Goal: Task Accomplishment & Management: Manage account settings

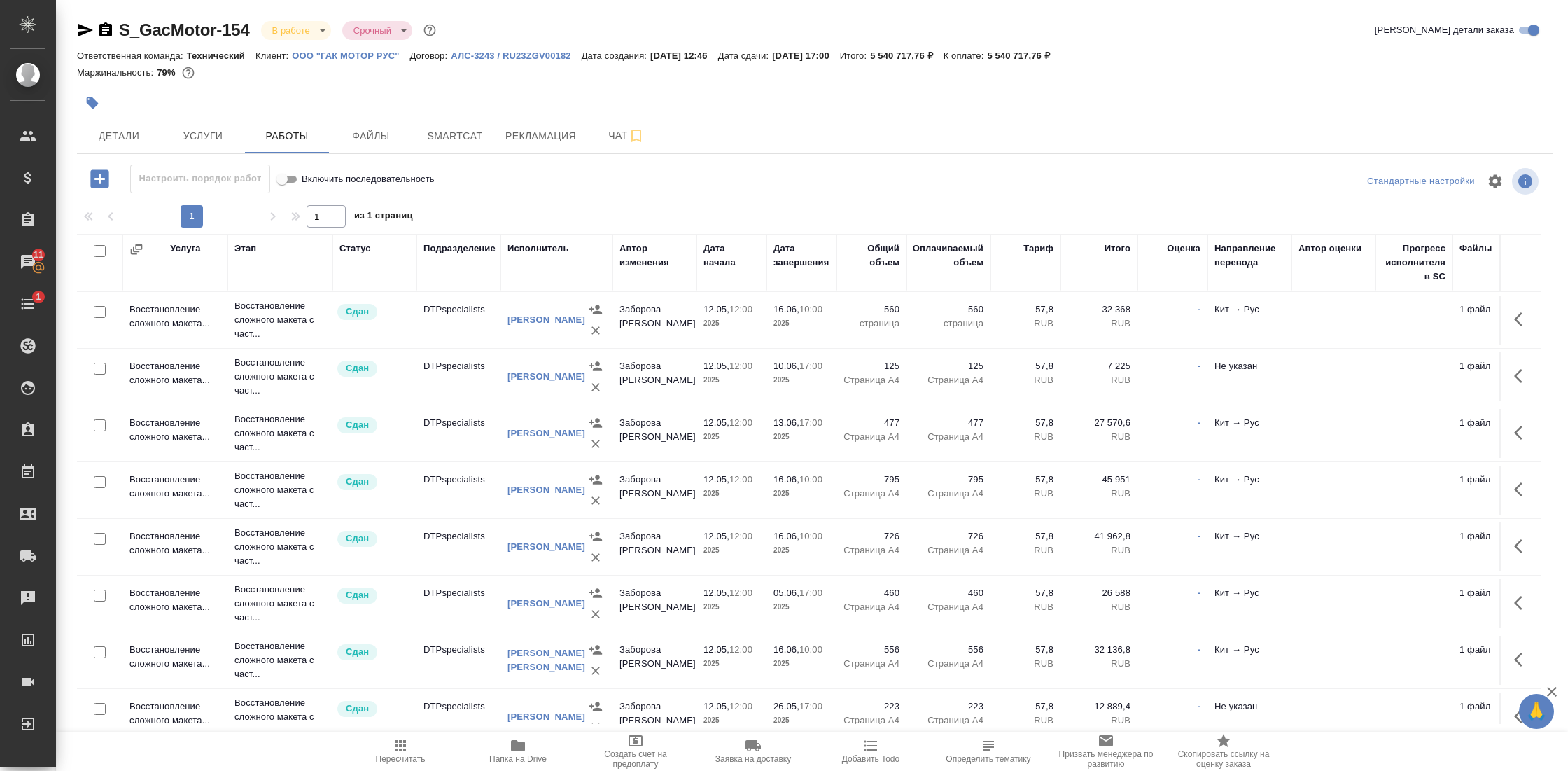
scroll to position [292, 0]
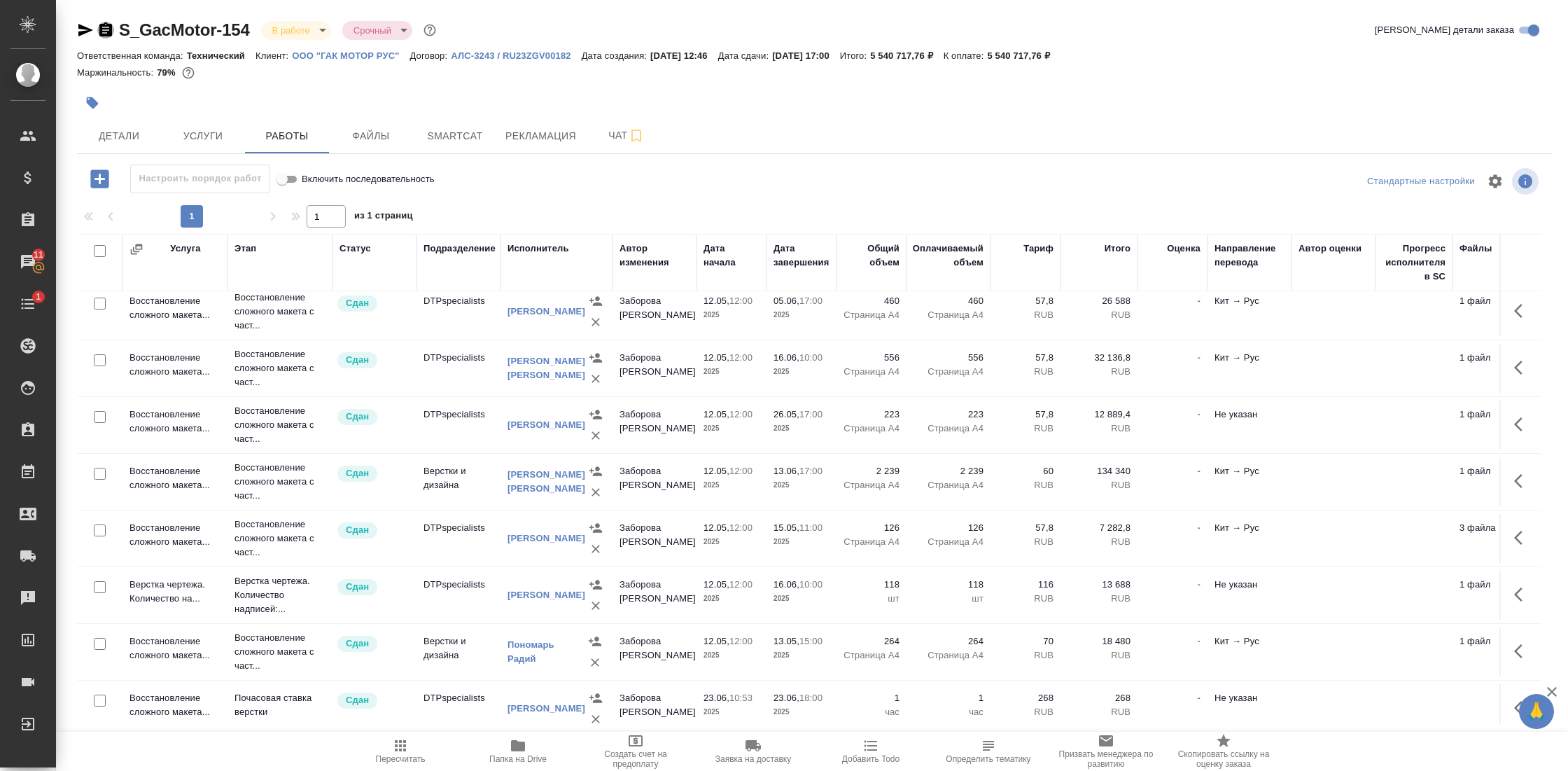
click at [100, 26] on icon "button" at bounding box center [106, 29] width 12 height 14
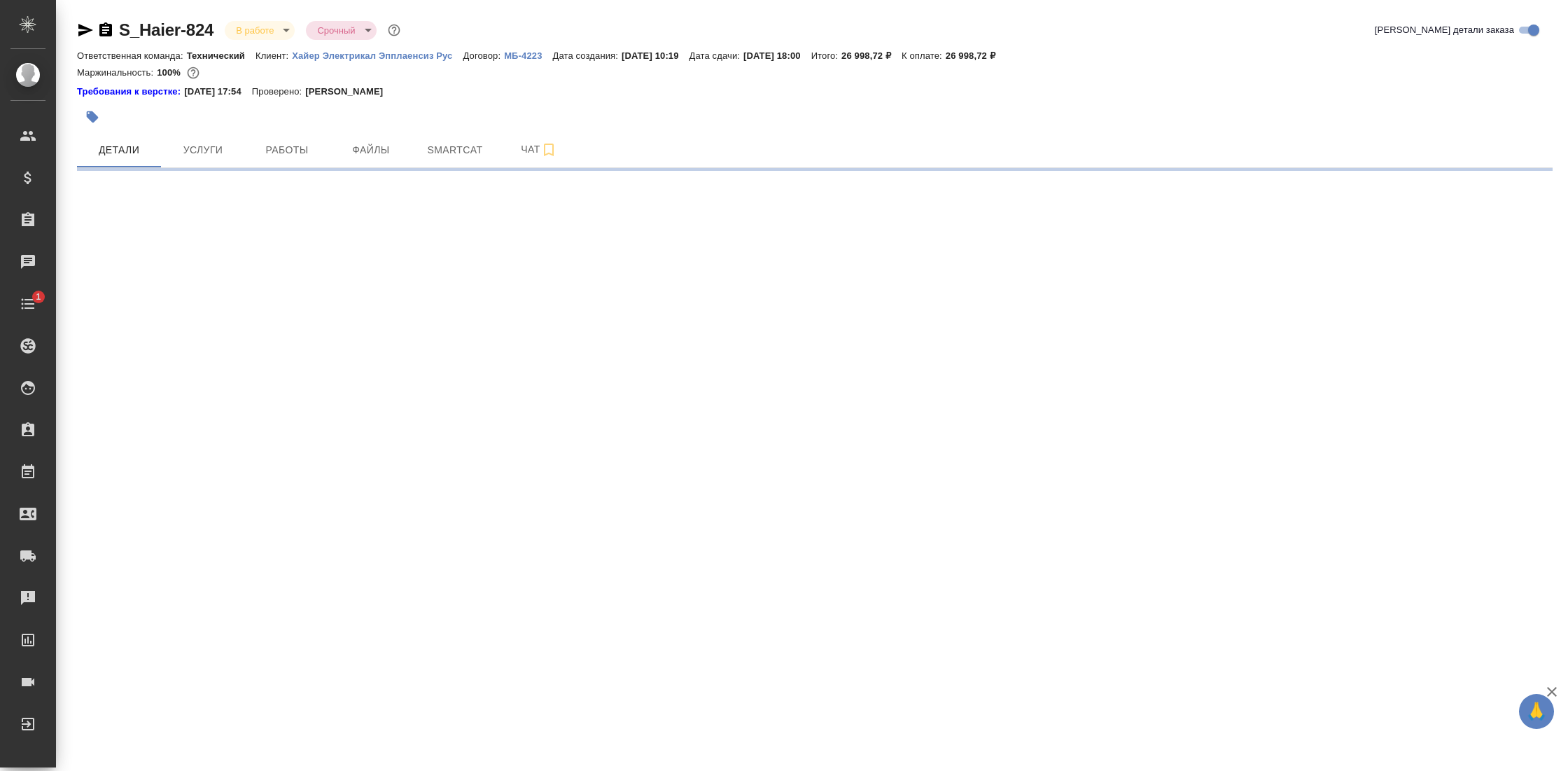
select select "RU"
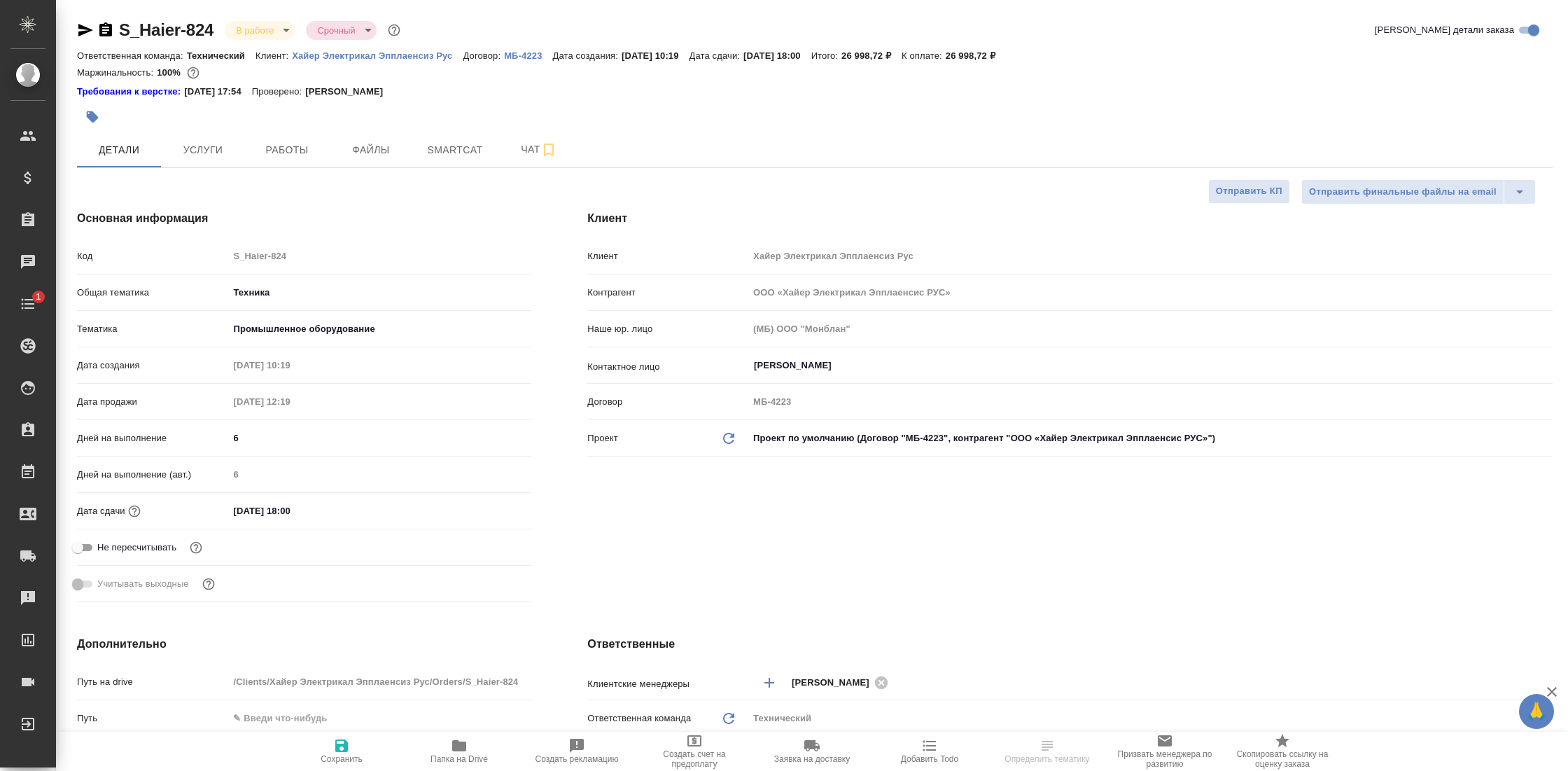
type textarea "x"
type input "Белякова [PERSON_NAME]"
click at [525, 147] on span "Чат" at bounding box center [539, 149] width 67 height 18
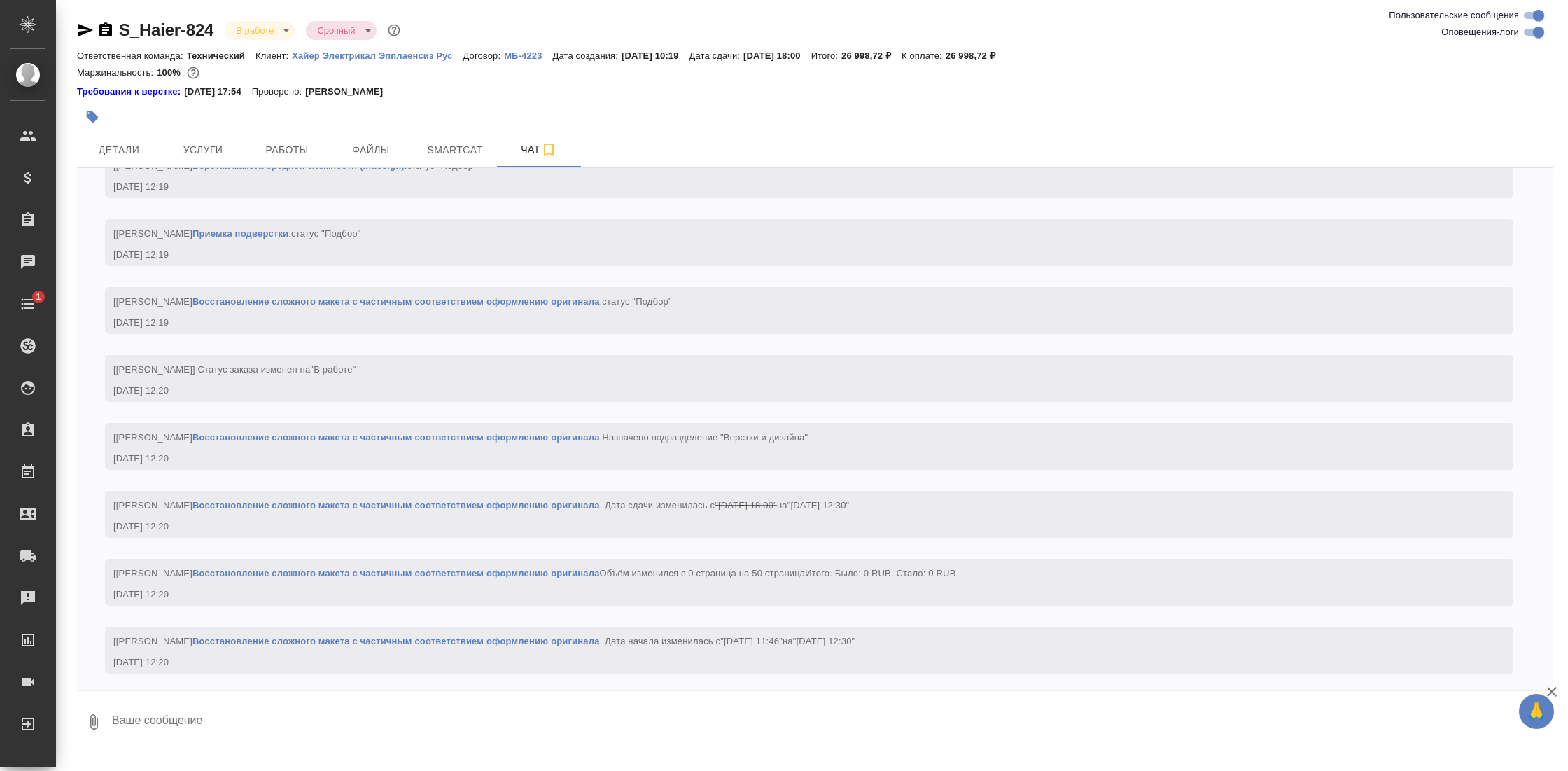
scroll to position [2424, 0]
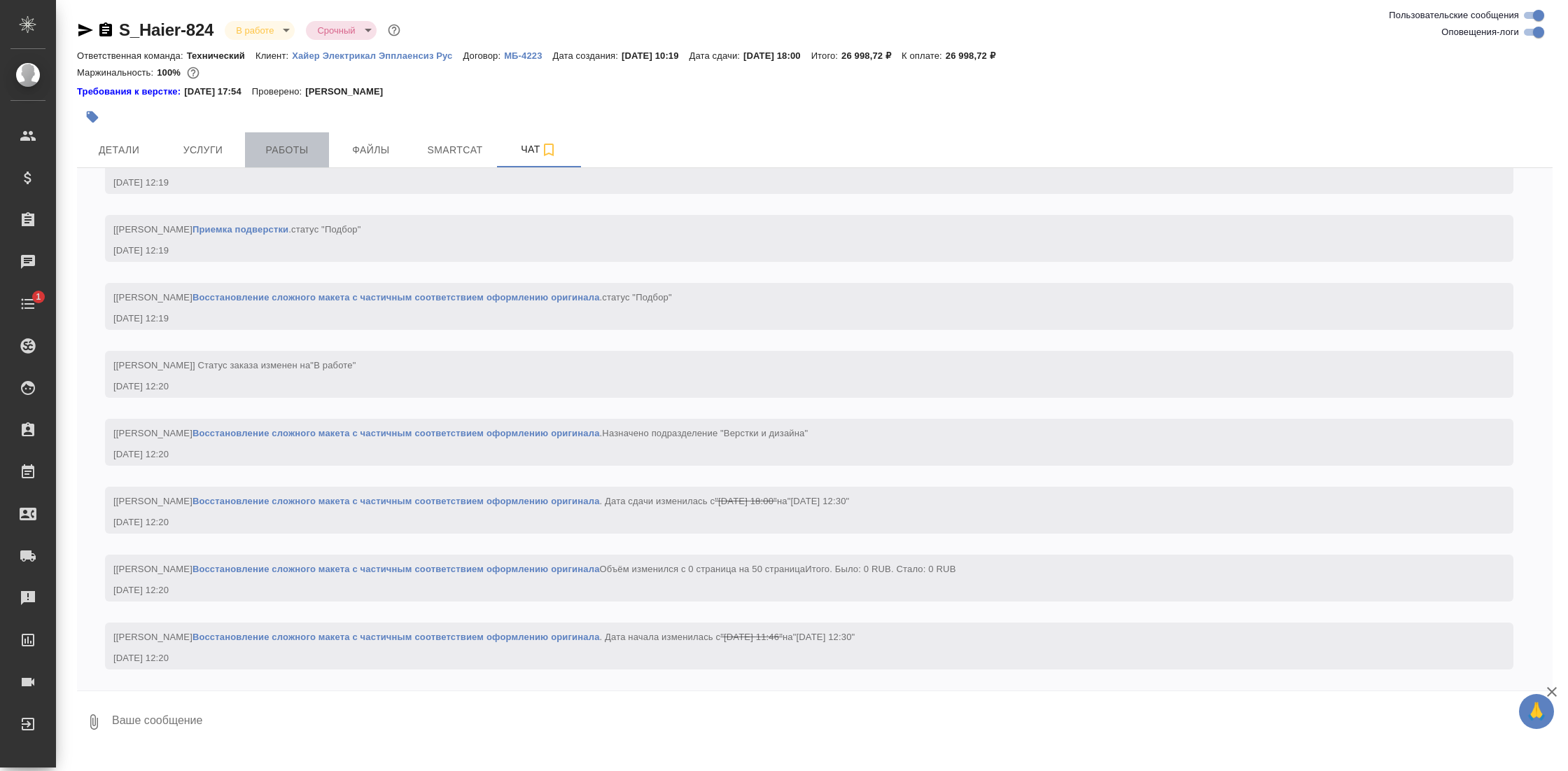
click at [298, 157] on span "Работы" at bounding box center [286, 150] width 67 height 18
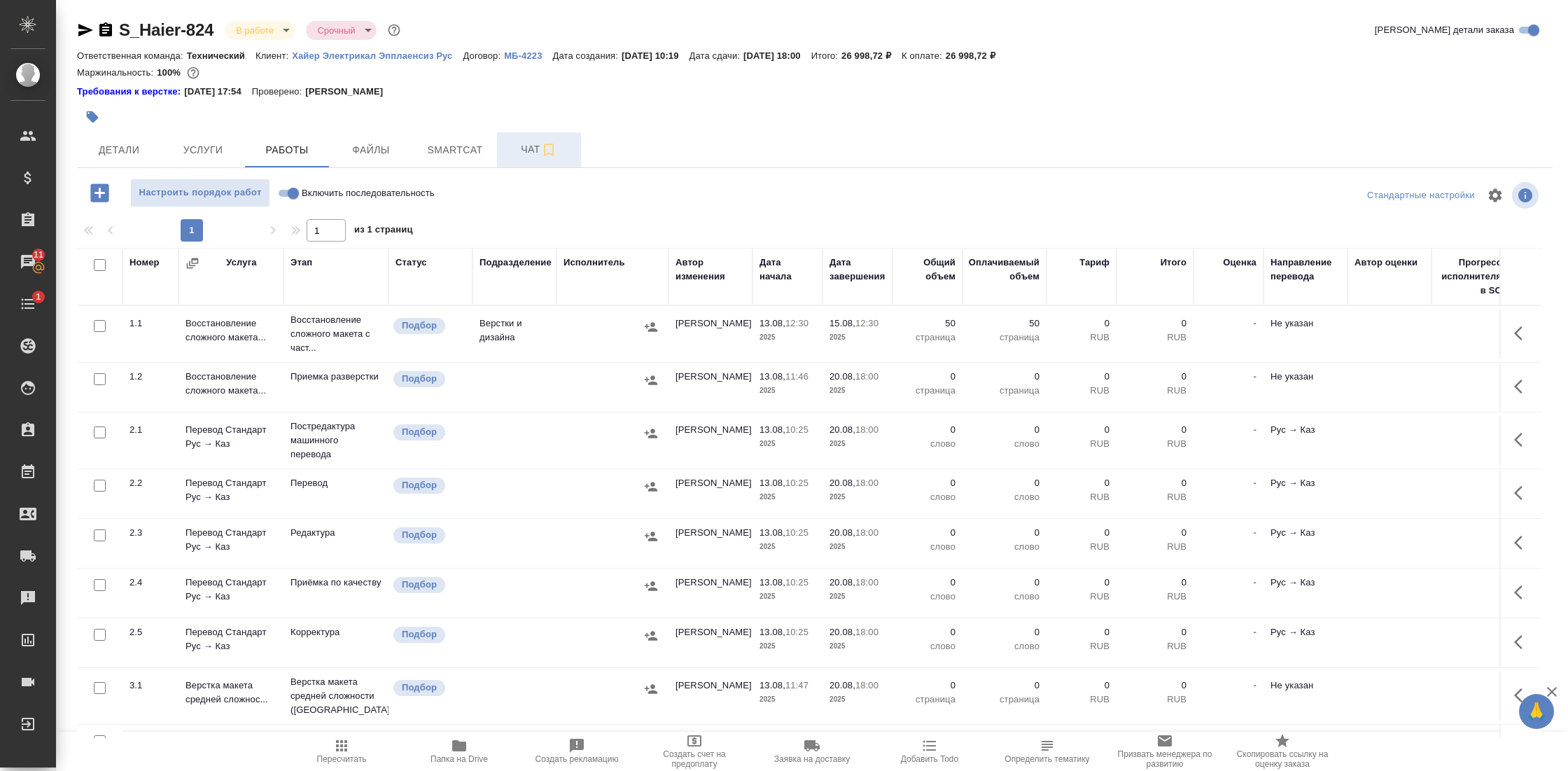
click at [512, 151] on span "Чат" at bounding box center [539, 149] width 67 height 18
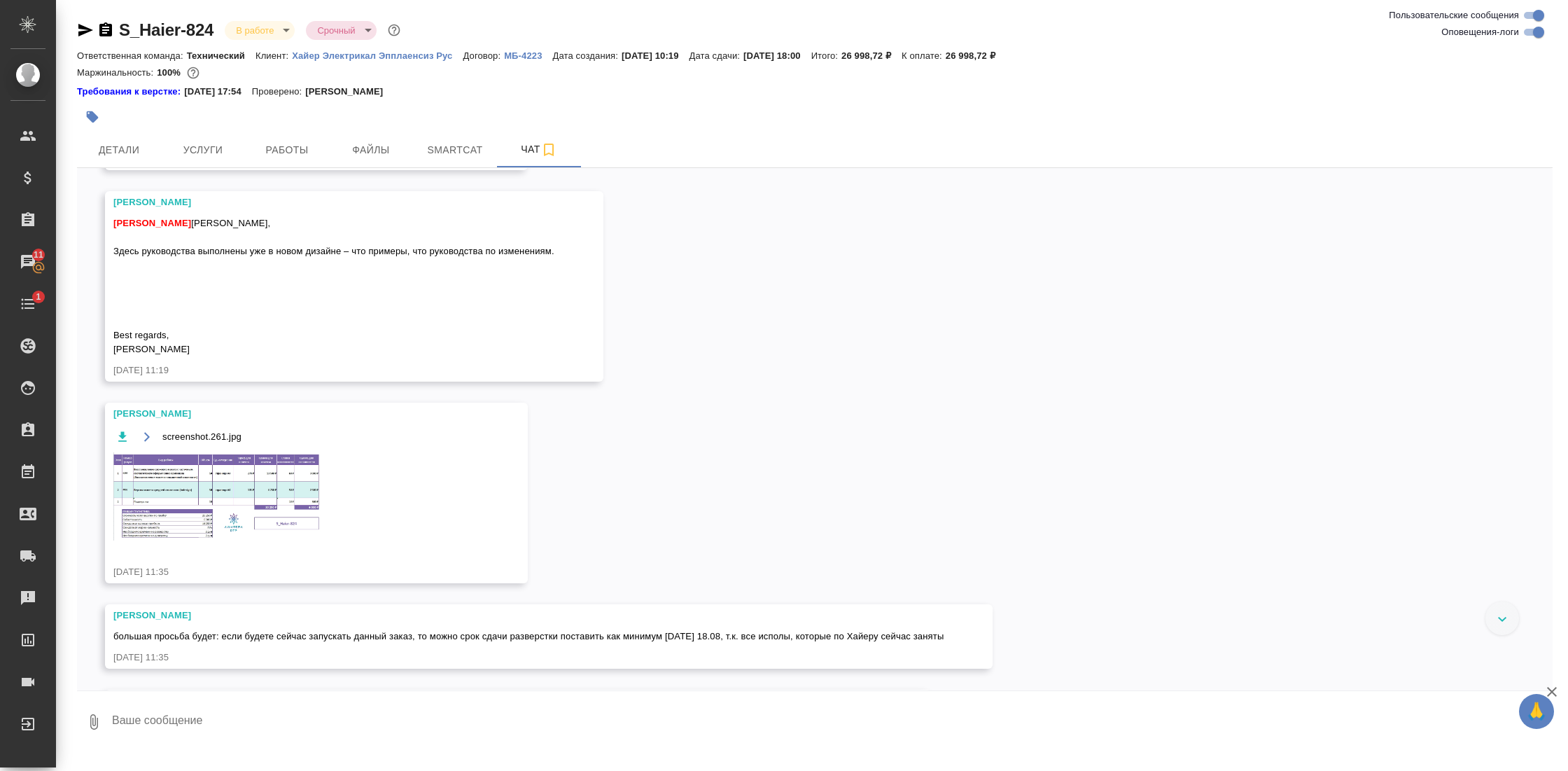
scroll to position [945, 0]
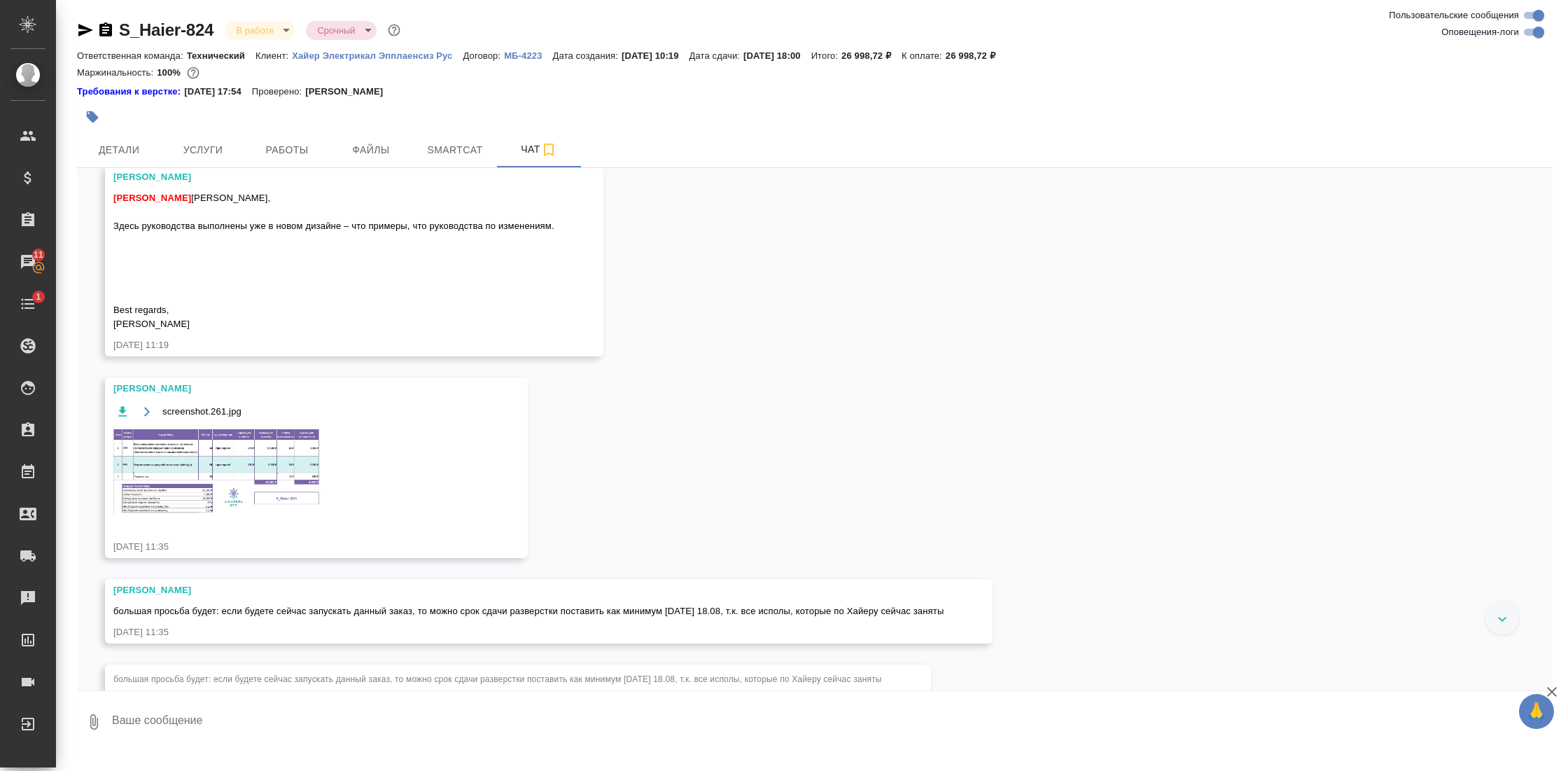
click at [242, 516] on img at bounding box center [218, 471] width 210 height 88
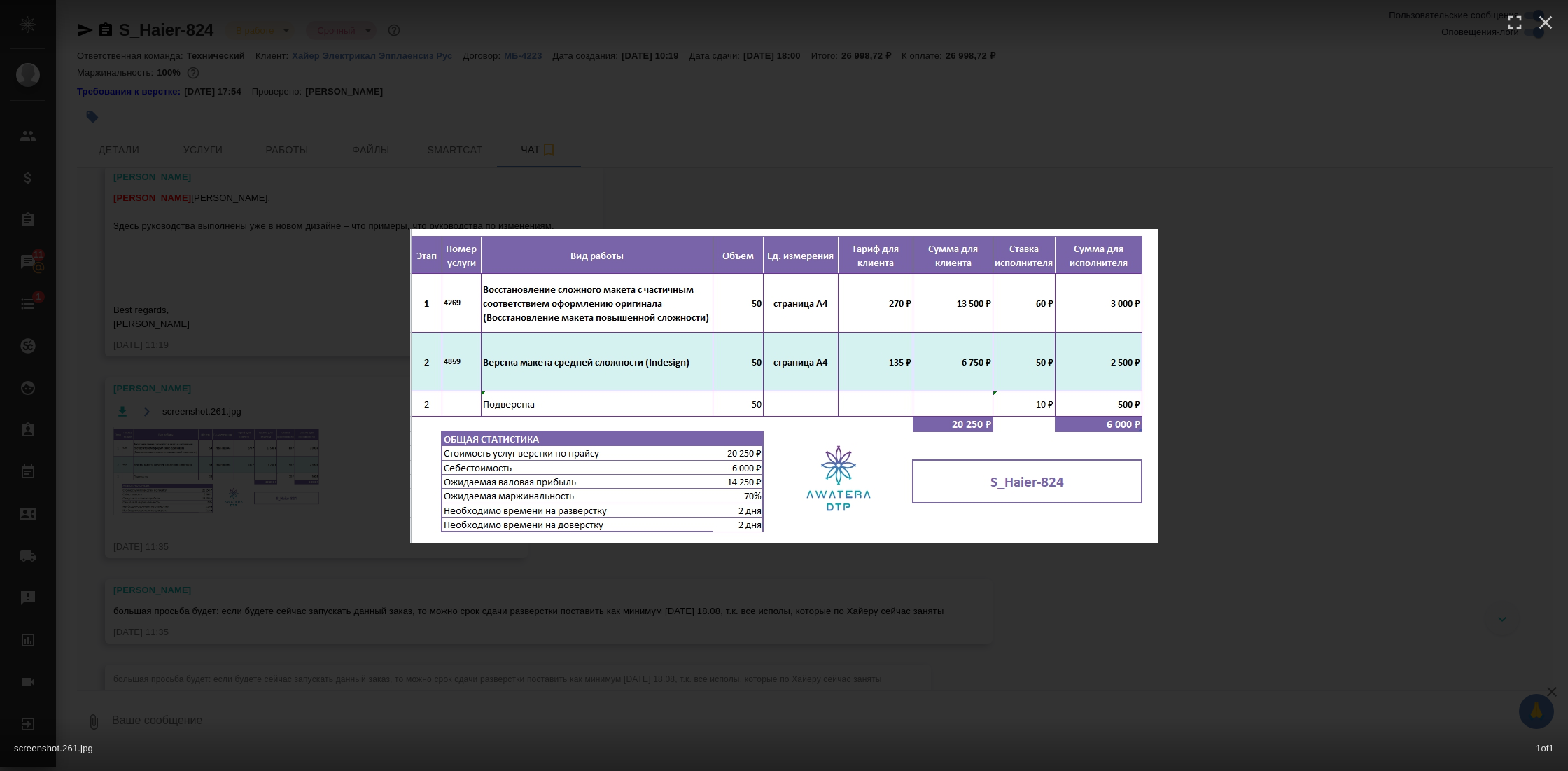
click at [634, 610] on div "screenshot.261.jpg 1 of 1" at bounding box center [784, 385] width 1568 height 771
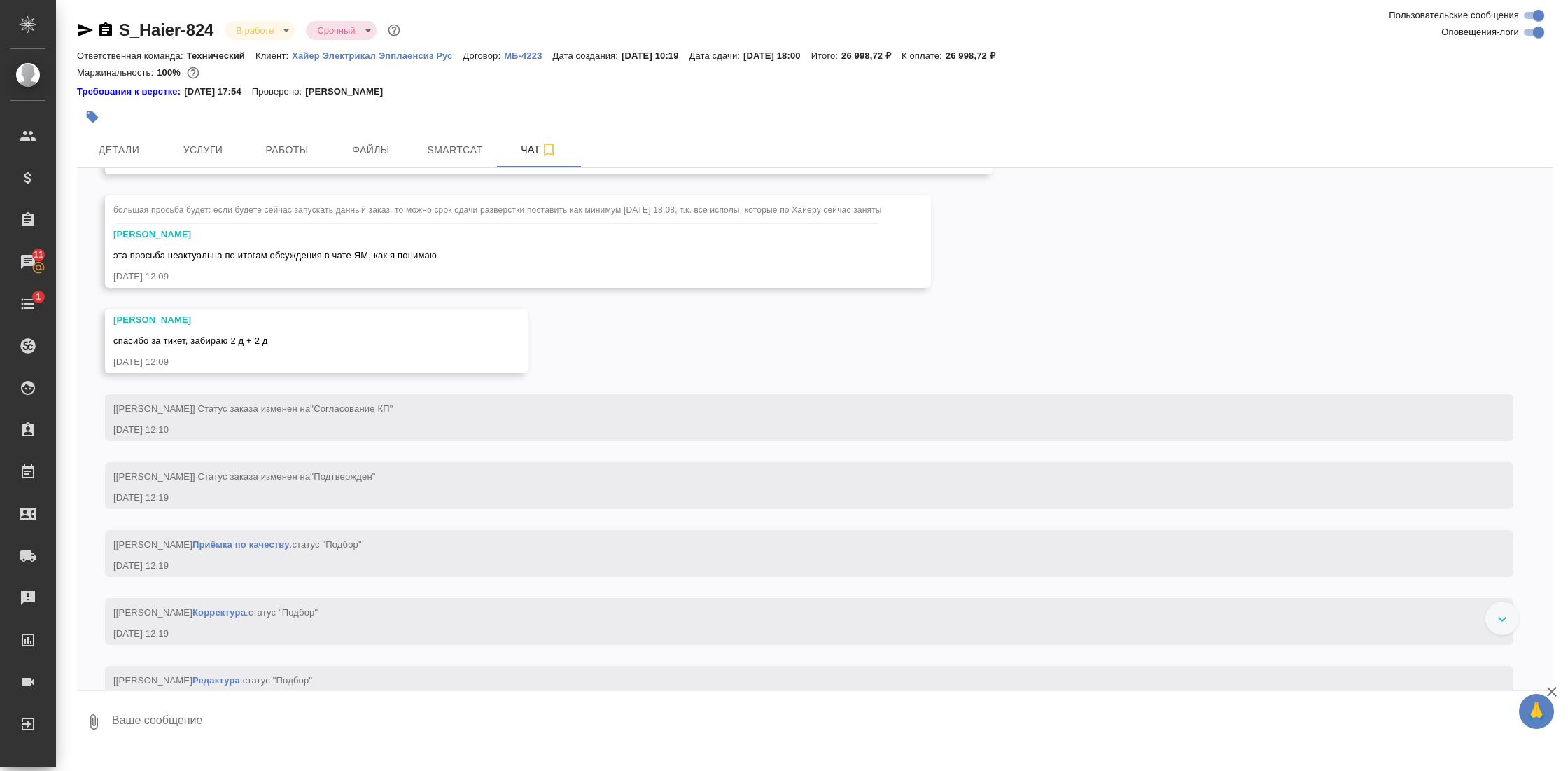
scroll to position [1393, 0]
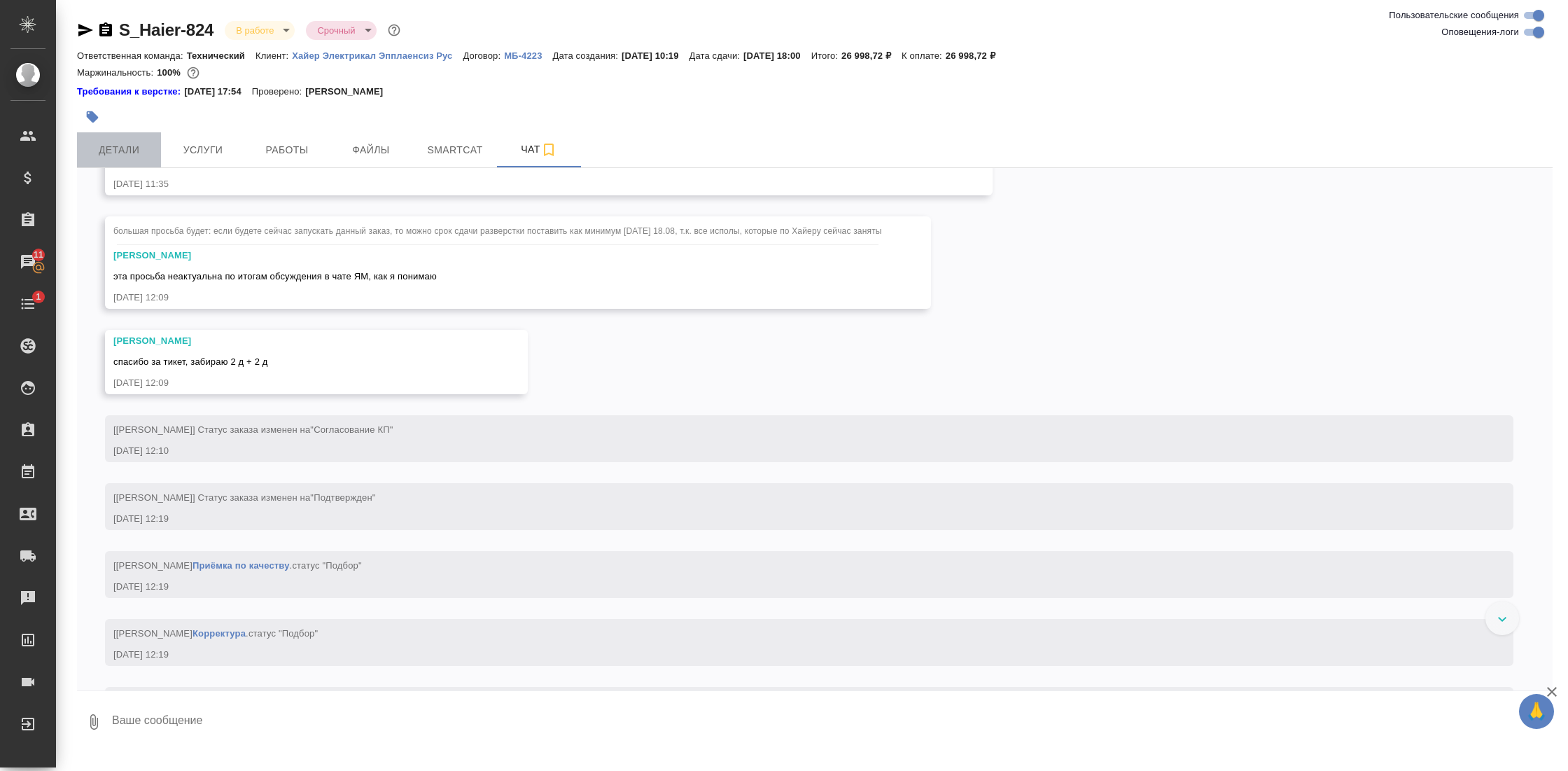
click at [123, 148] on span "Детали" at bounding box center [119, 150] width 67 height 18
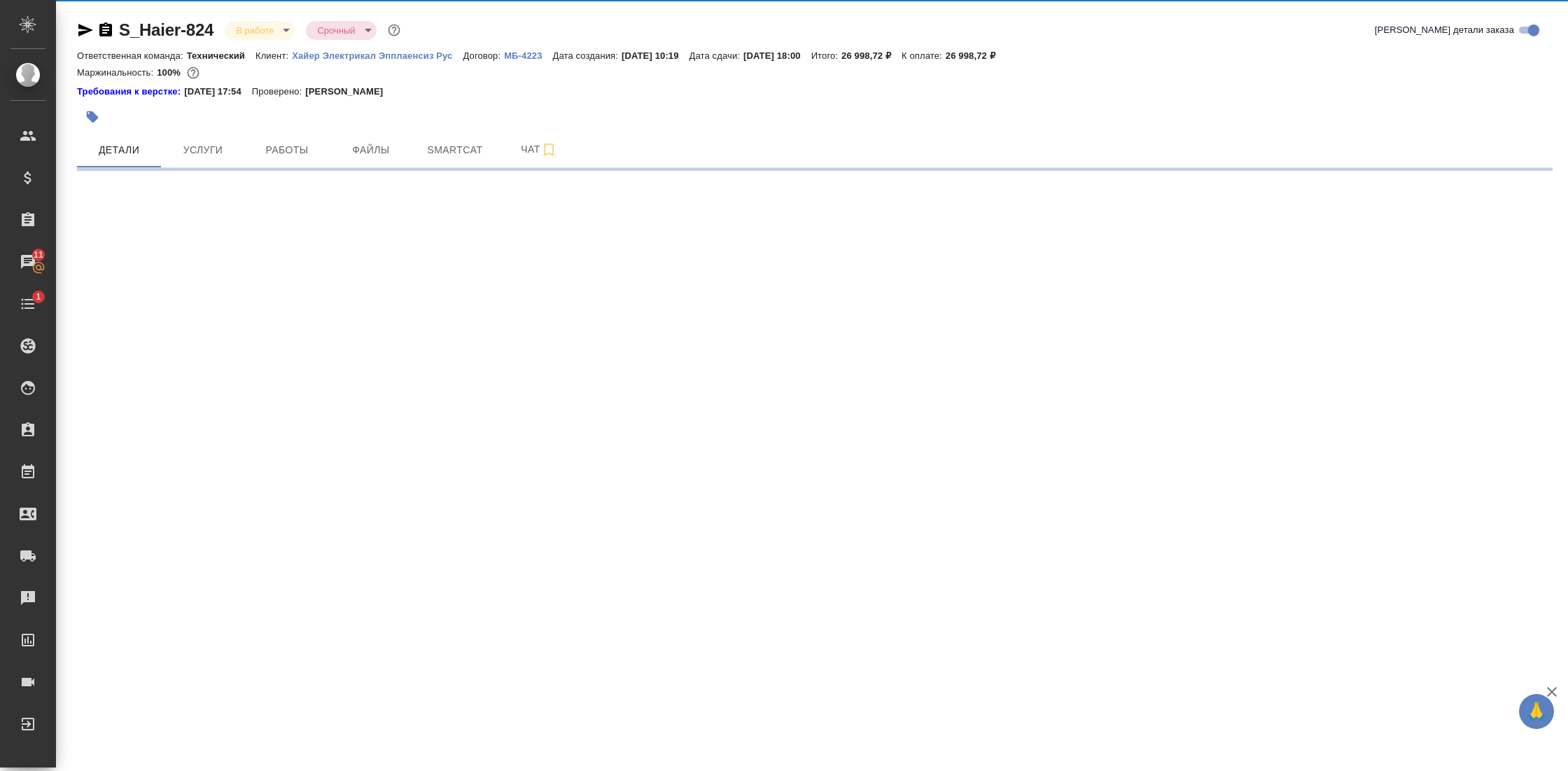
select select "RU"
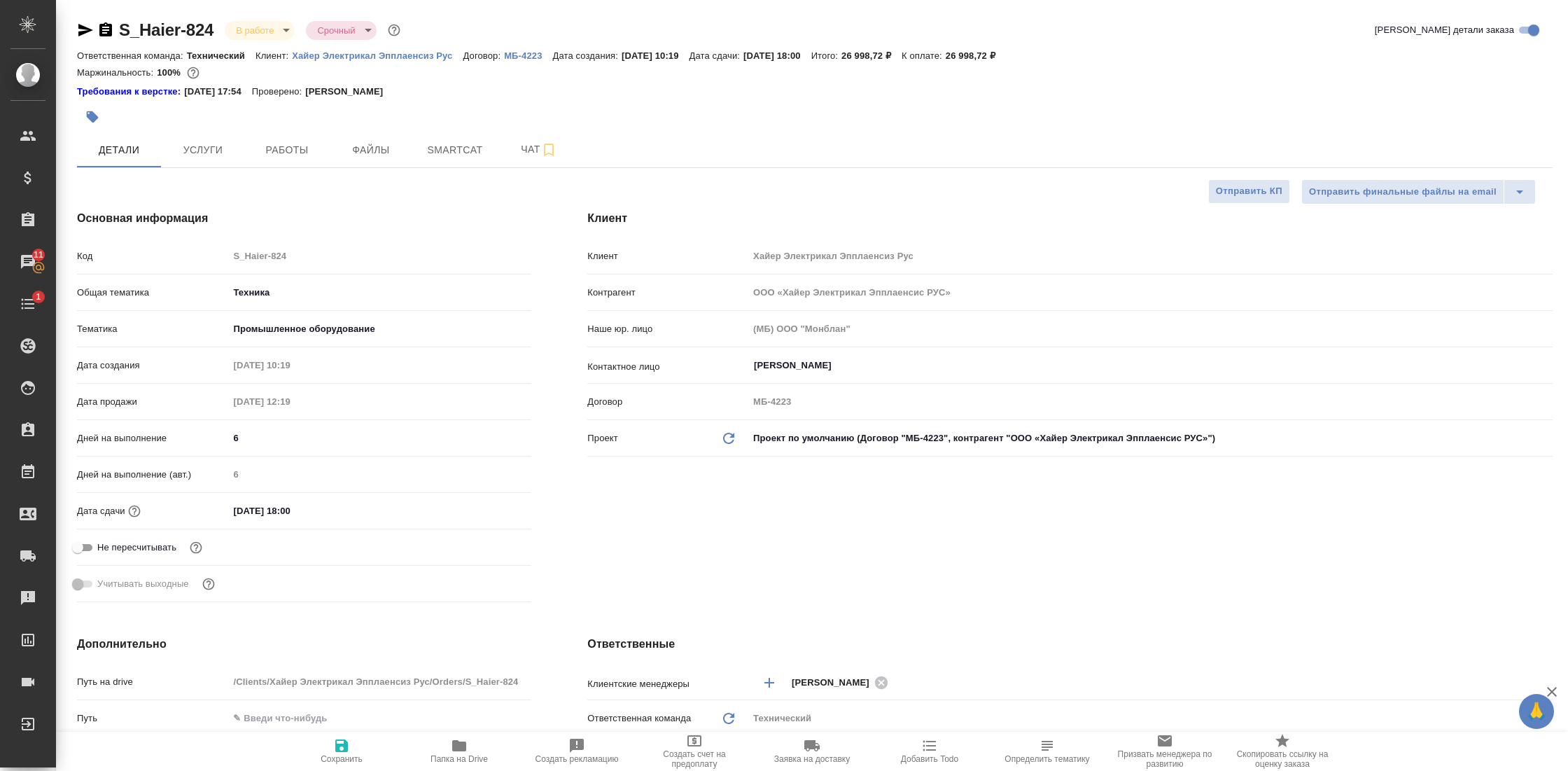
type textarea "x"
click at [455, 752] on icon "button" at bounding box center [459, 746] width 17 height 17
type textarea "x"
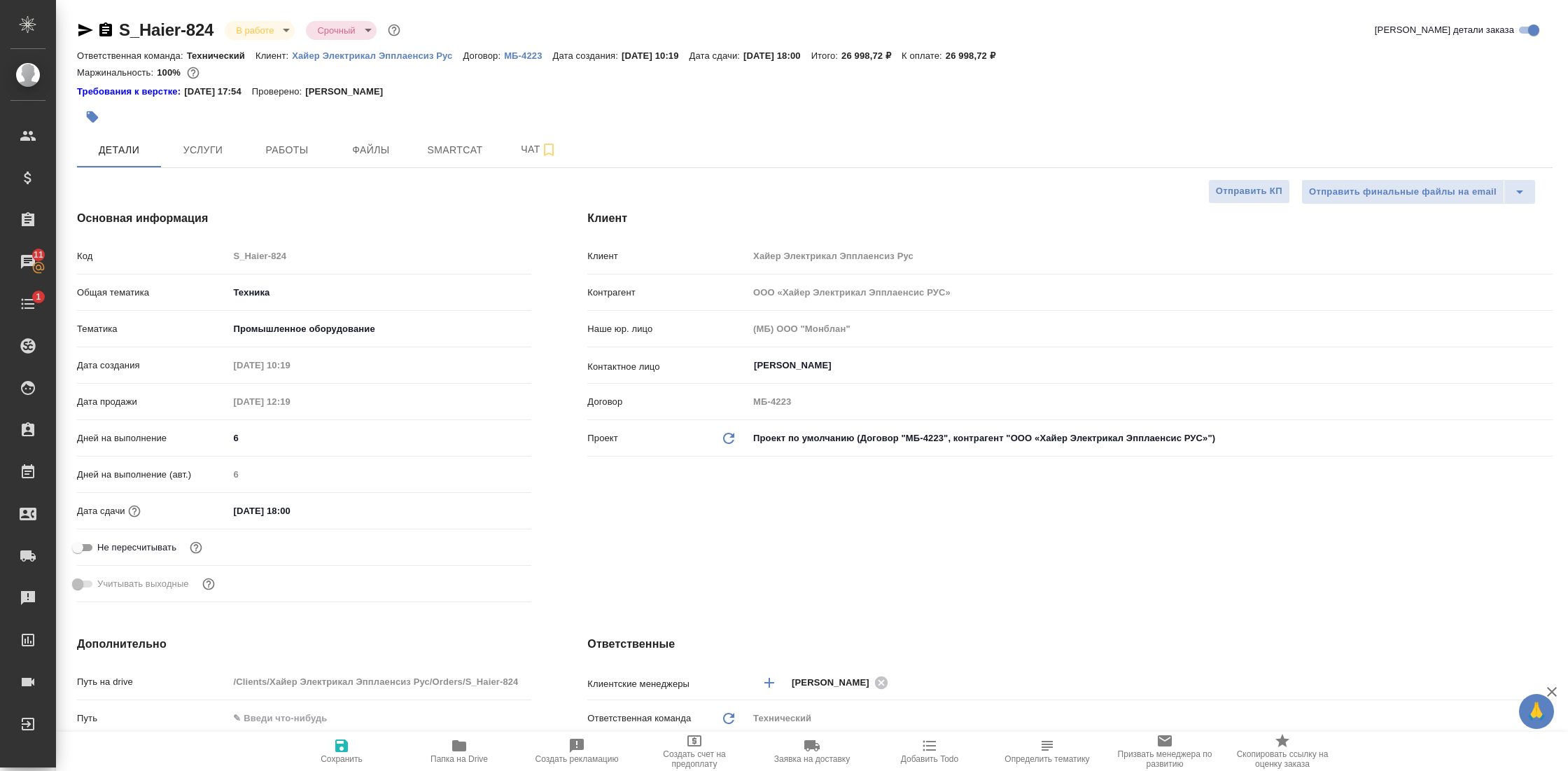
type textarea "x"
